Goal: Transaction & Acquisition: Purchase product/service

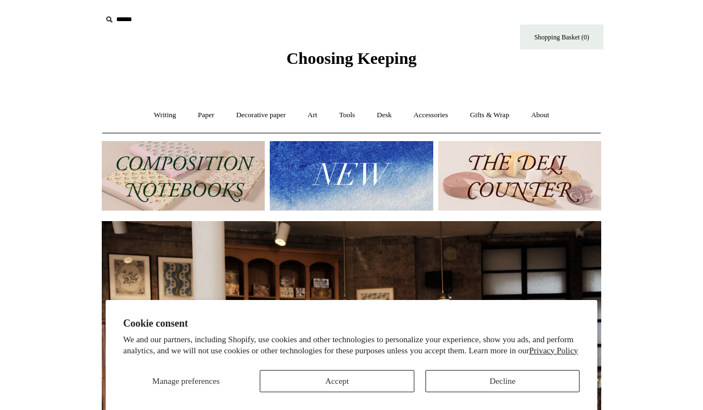
click at [348, 378] on button "Accept" at bounding box center [337, 381] width 155 height 22
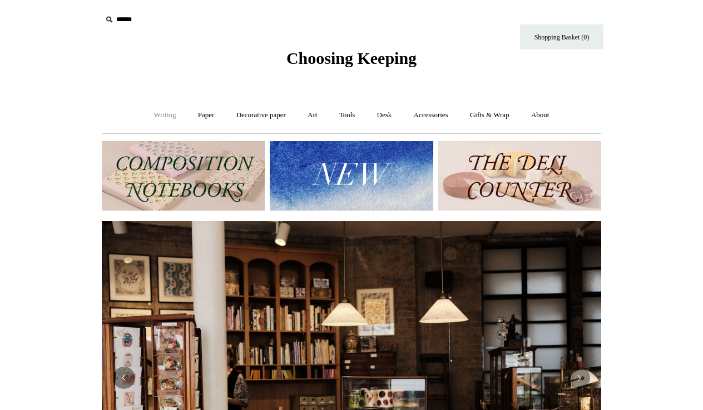
click at [158, 115] on link "Writing +" at bounding box center [165, 115] width 42 height 29
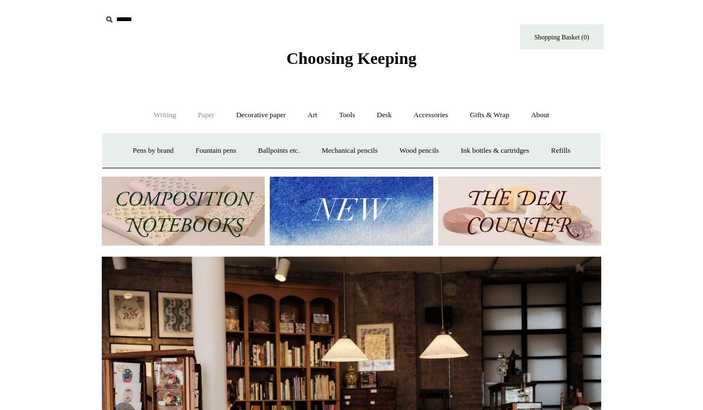
click at [196, 116] on link "Paper +" at bounding box center [206, 115] width 37 height 29
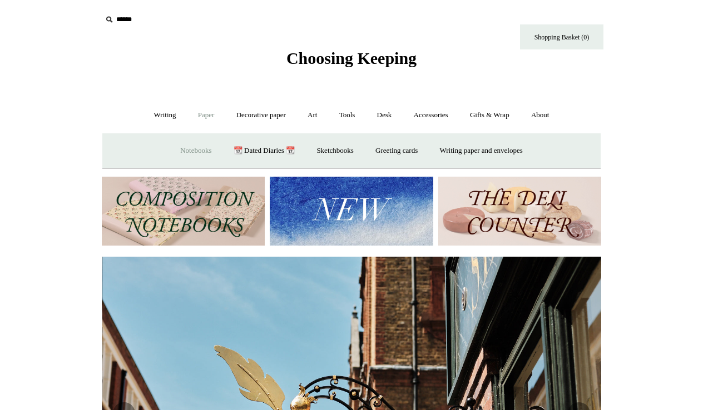
scroll to position [0, 499]
click at [191, 151] on link "Notebooks +" at bounding box center [195, 150] width 51 height 29
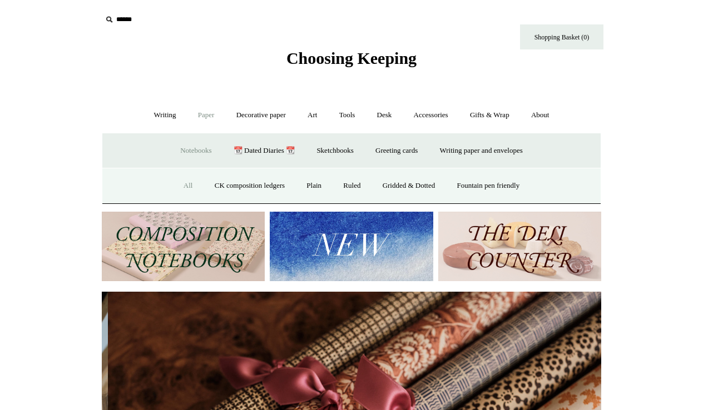
scroll to position [0, 999]
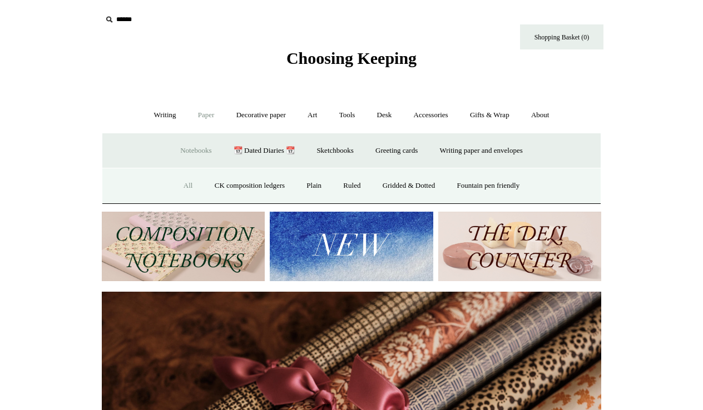
click at [180, 186] on link "All" at bounding box center [188, 185] width 29 height 29
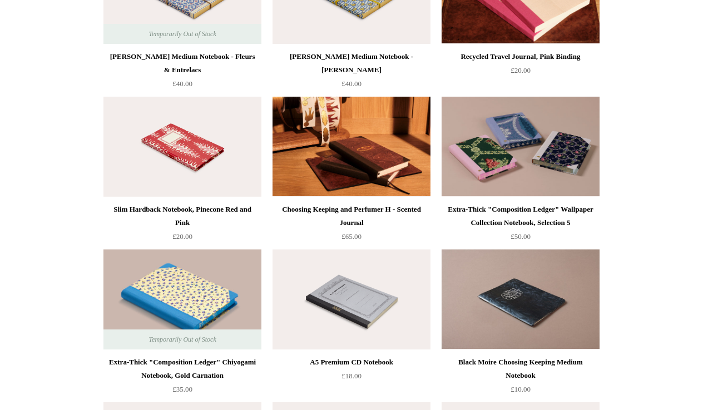
scroll to position [4178, 0]
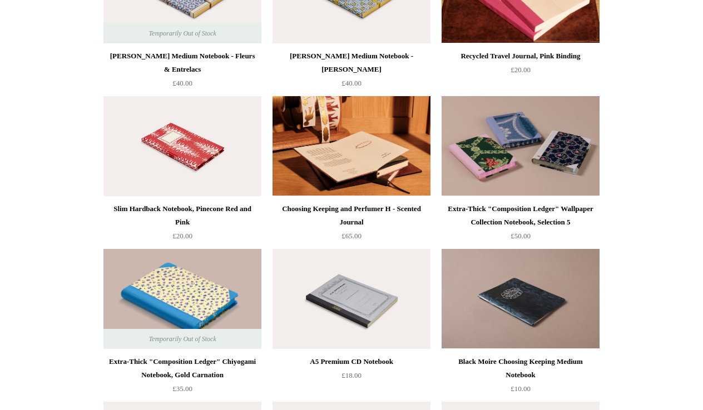
click at [351, 156] on img at bounding box center [352, 146] width 158 height 100
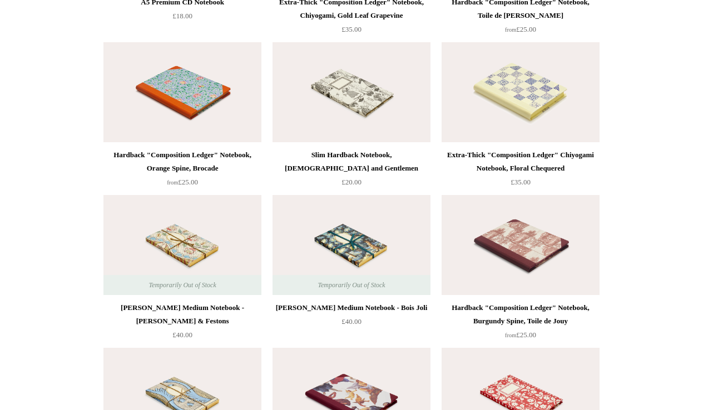
scroll to position [5150, 0]
click at [191, 245] on img at bounding box center [182, 245] width 158 height 100
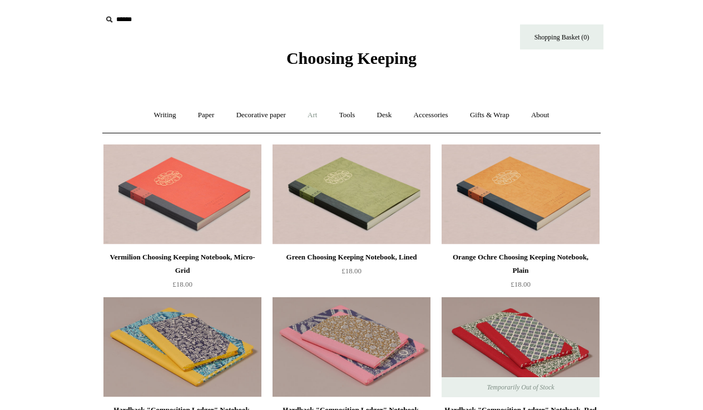
scroll to position [0, 0]
click at [313, 115] on link "Art +" at bounding box center [312, 115] width 29 height 29
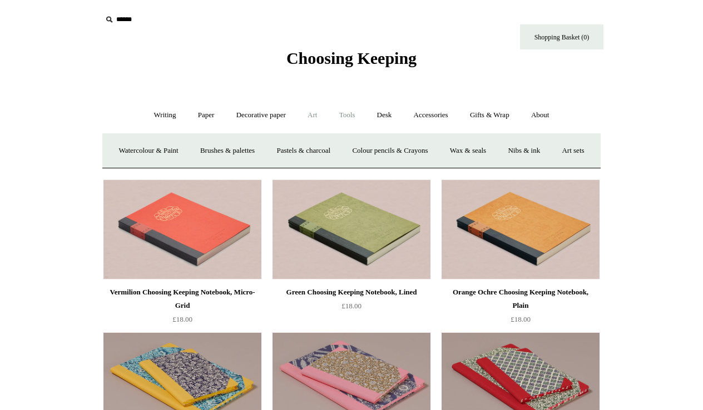
click at [346, 117] on link "Tools +" at bounding box center [347, 115] width 36 height 29
click at [518, 147] on link "Tape +" at bounding box center [514, 150] width 34 height 29
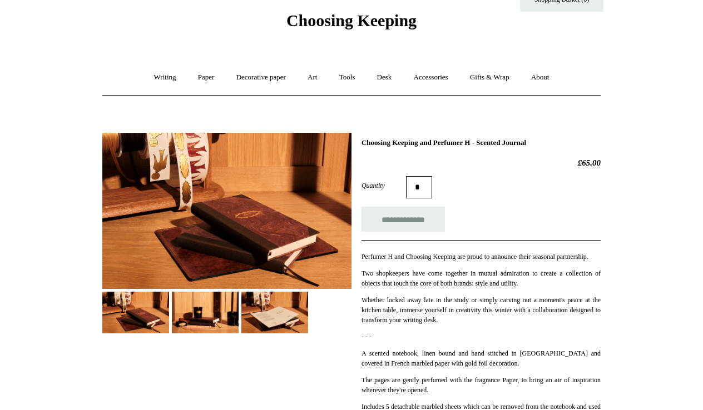
scroll to position [37, 0]
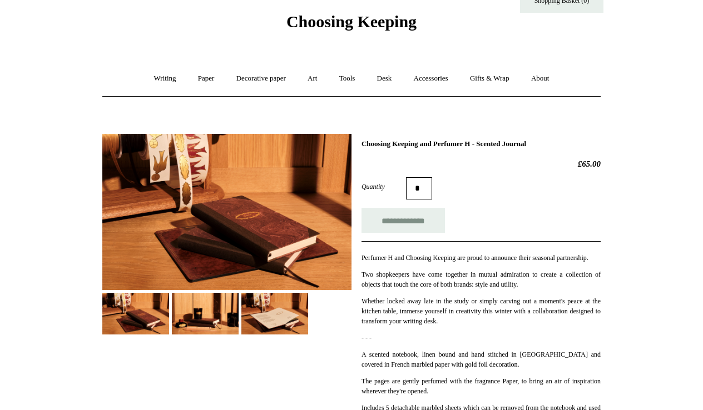
click at [196, 311] on img at bounding box center [205, 314] width 67 height 42
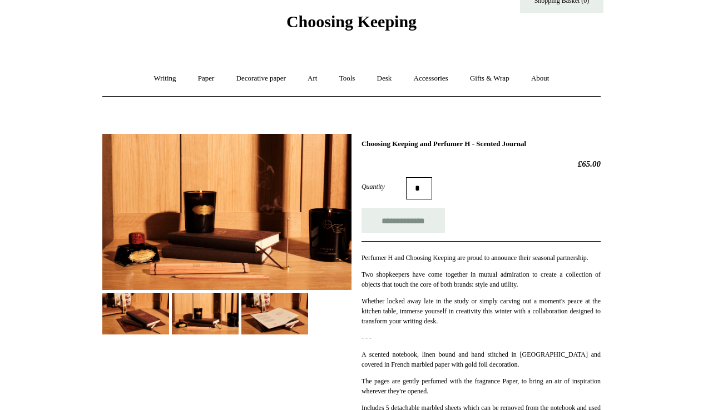
click at [276, 306] on img at bounding box center [274, 314] width 67 height 42
